Goal: Task Accomplishment & Management: Use online tool/utility

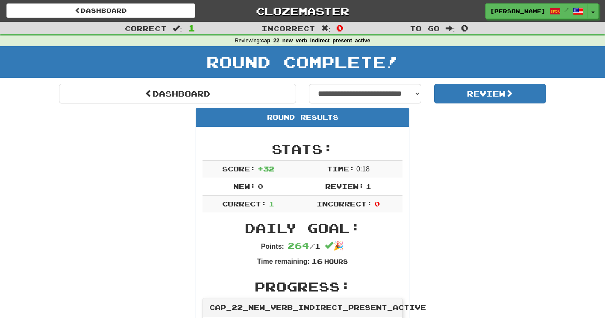
select select "**********"
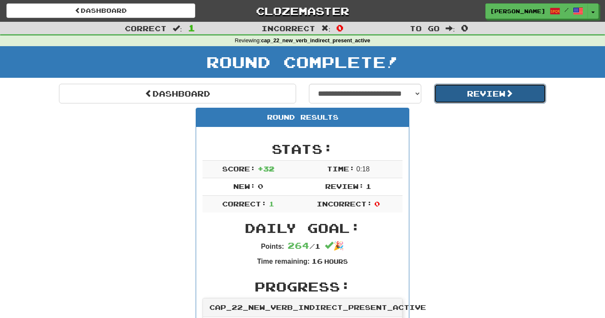
click at [468, 91] on button "Review" at bounding box center [490, 94] width 112 height 20
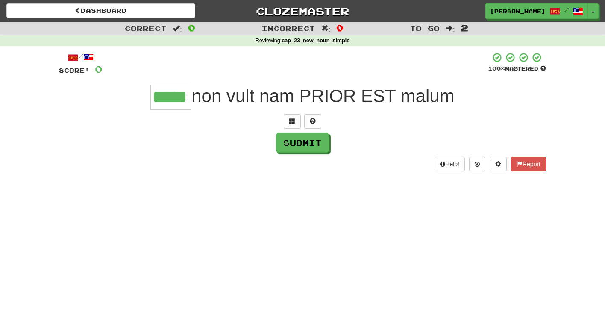
type input "*****"
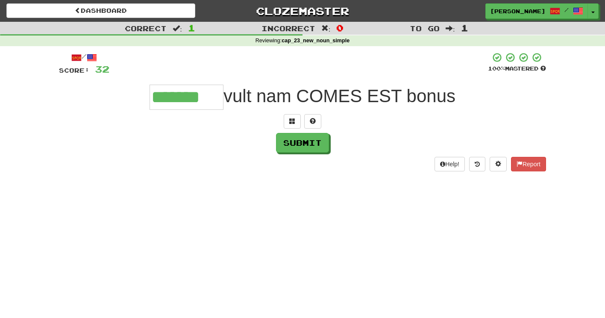
type input "*******"
